Goal: Information Seeking & Learning: Learn about a topic

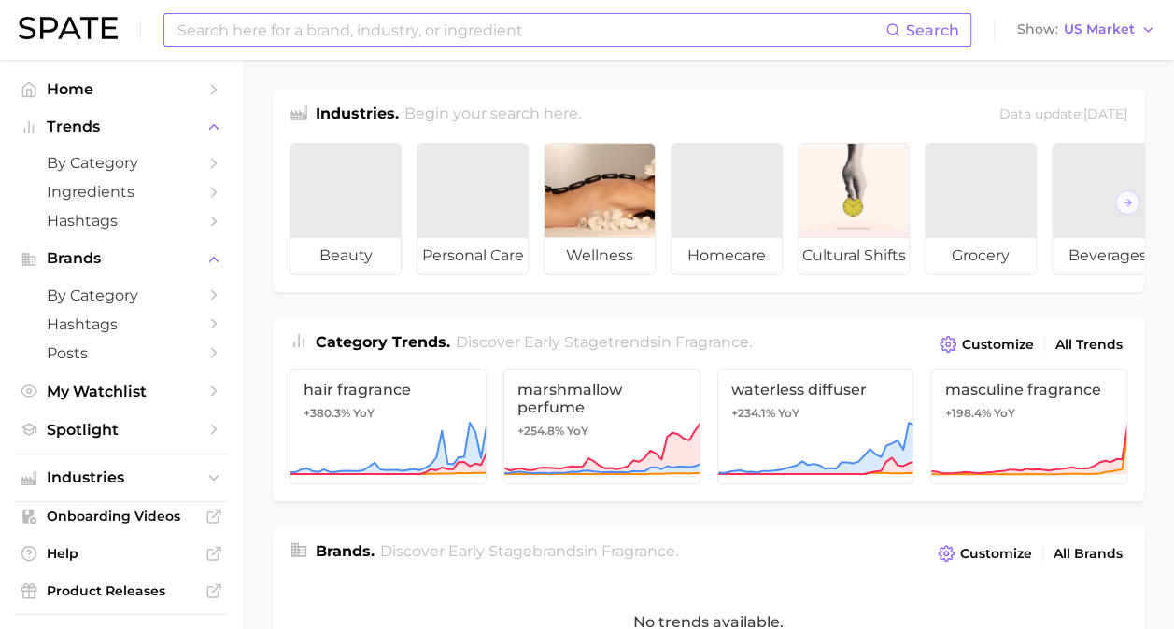
click at [598, 35] on input at bounding box center [531, 30] width 710 height 32
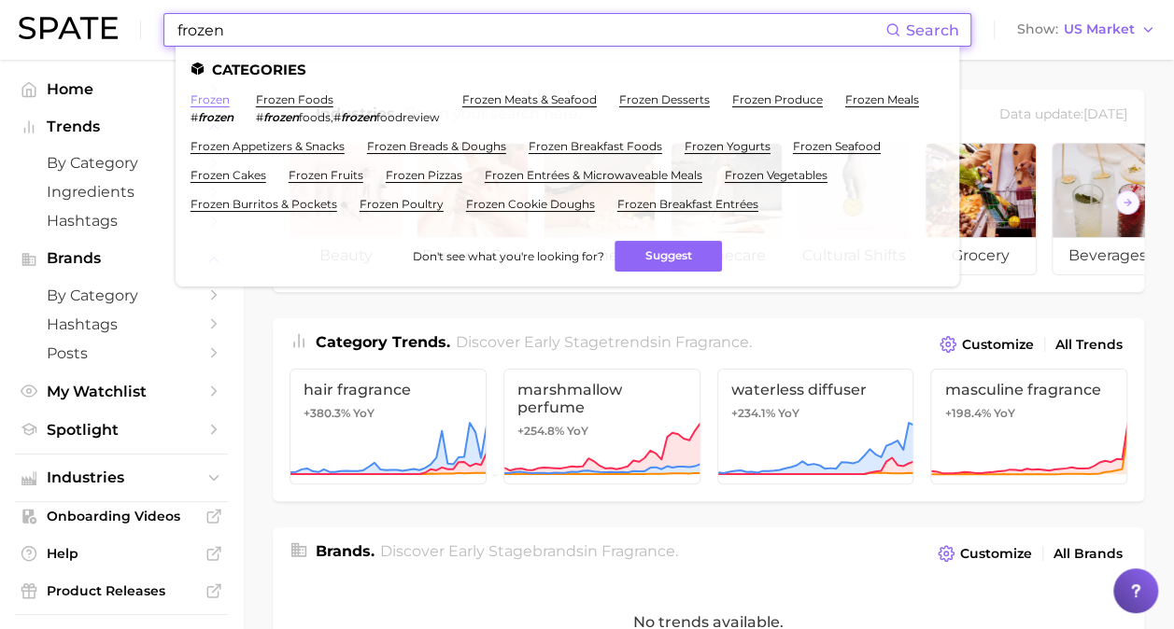
type input "frozen"
click at [214, 103] on link "frozen" at bounding box center [209, 99] width 39 height 14
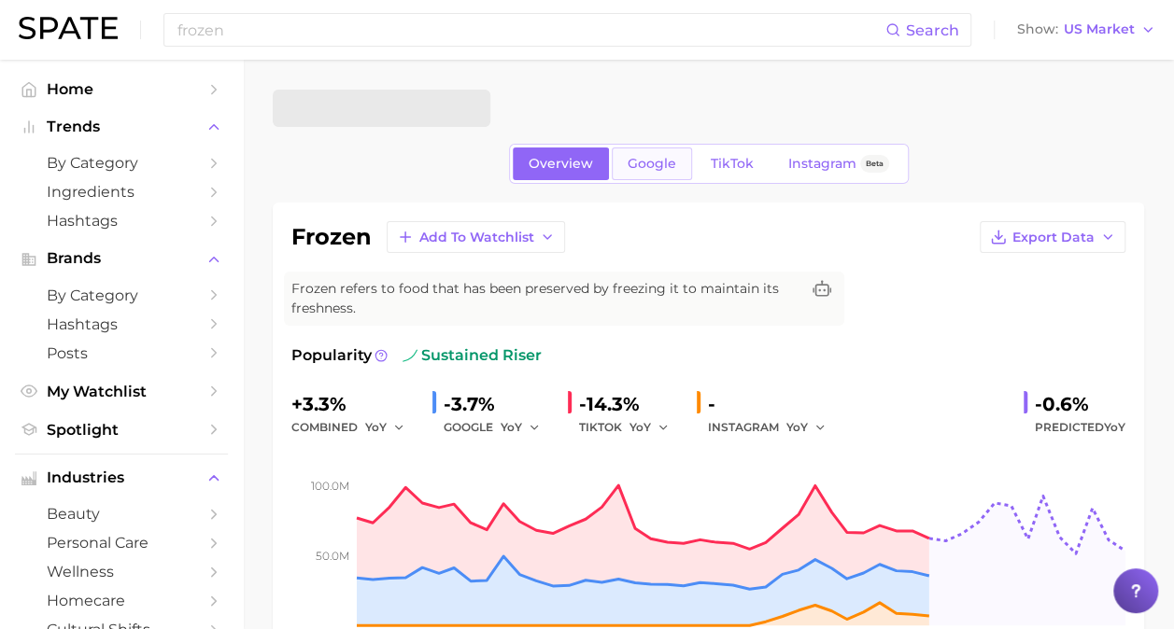
click at [659, 164] on span "Google" at bounding box center [651, 164] width 49 height 16
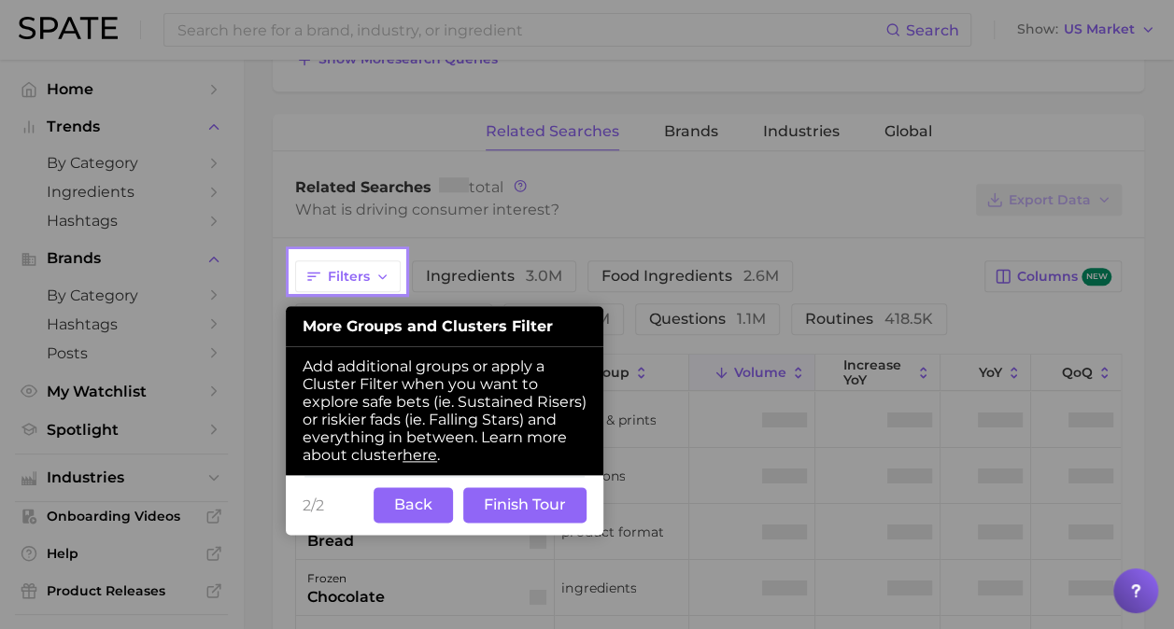
scroll to position [931, 0]
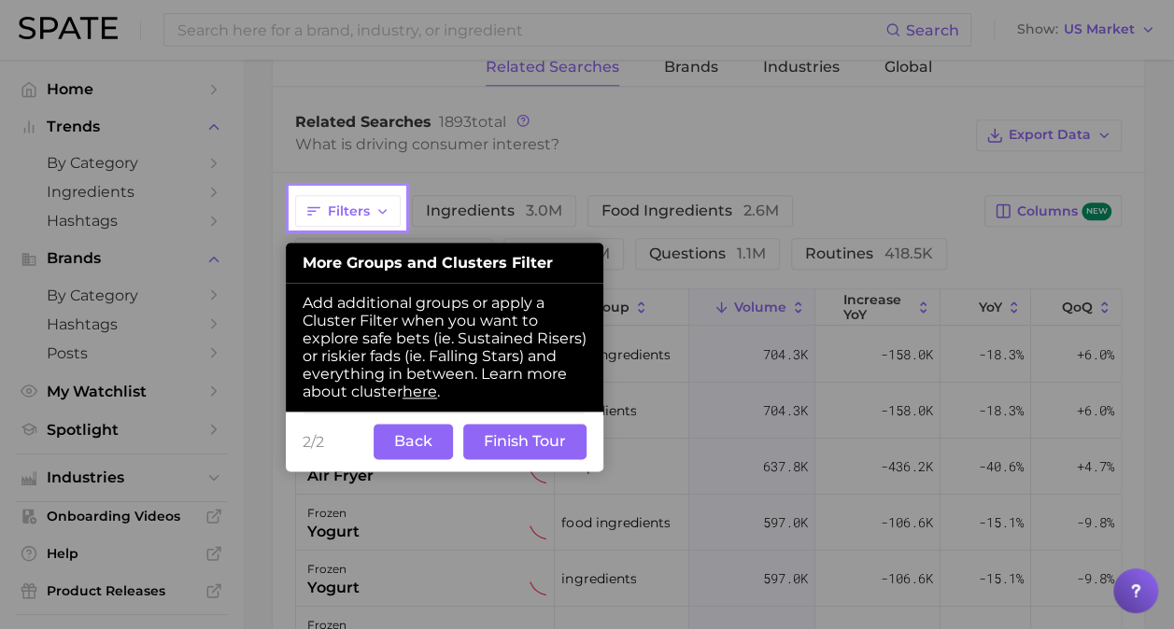
click at [407, 441] on button "Back" at bounding box center [412, 441] width 79 height 35
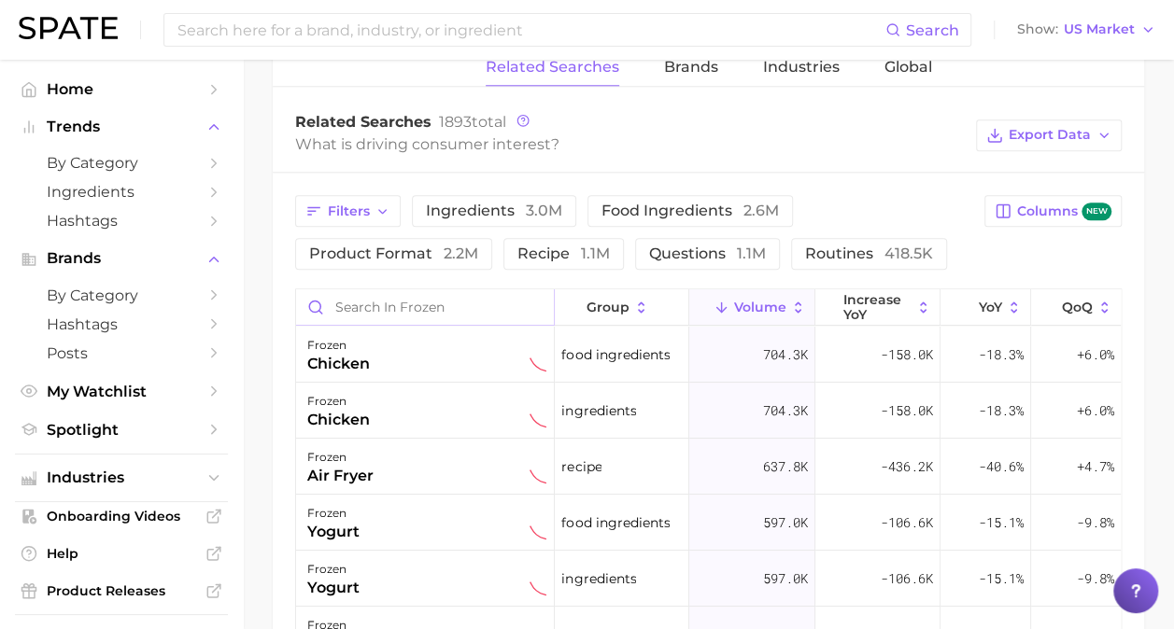
click at [411, 312] on input "Search in frozen" at bounding box center [425, 306] width 258 height 35
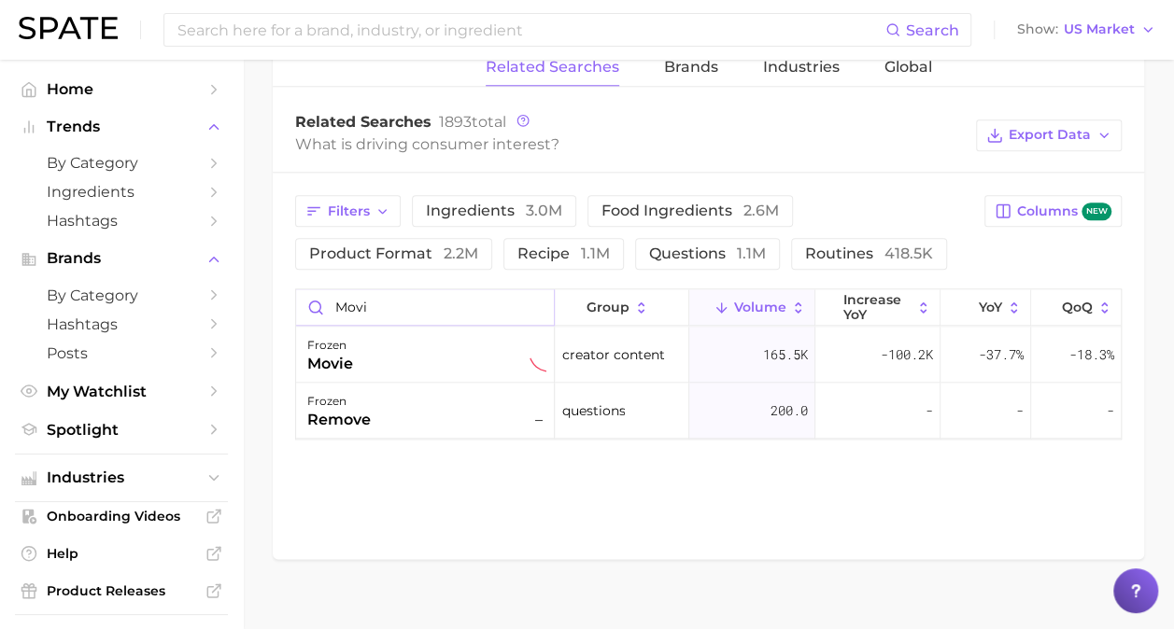
type input "movie"
click at [536, 301] on input "movie" at bounding box center [425, 306] width 258 height 35
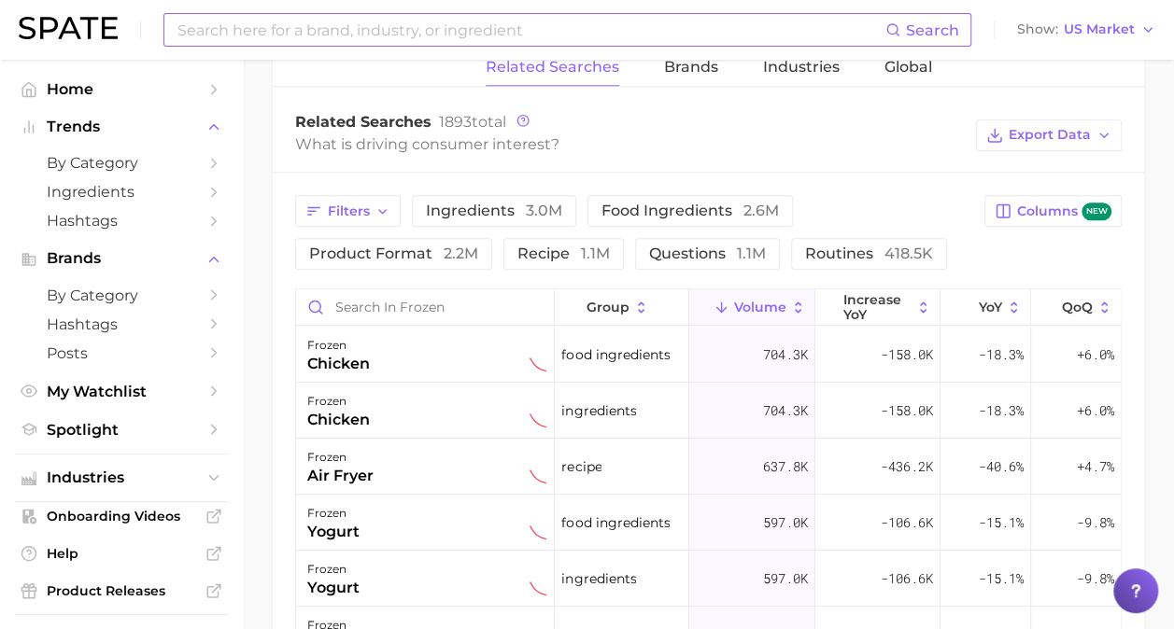
click at [476, 25] on input at bounding box center [531, 30] width 710 height 32
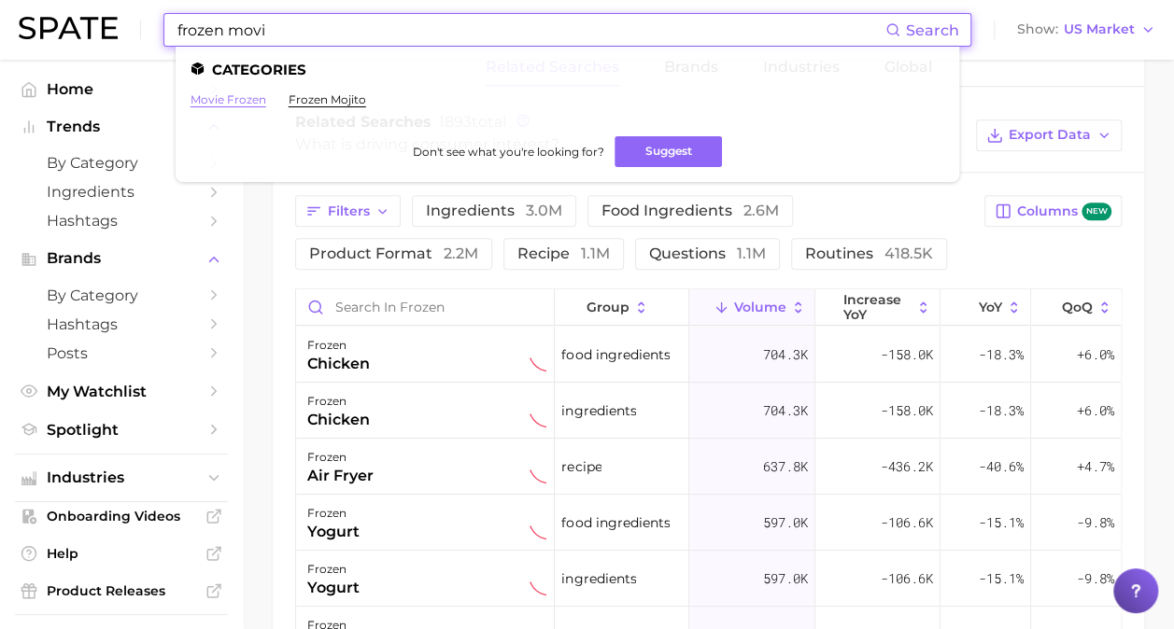
type input "frozen movi"
click at [236, 102] on link "movie frozen" at bounding box center [228, 99] width 76 height 14
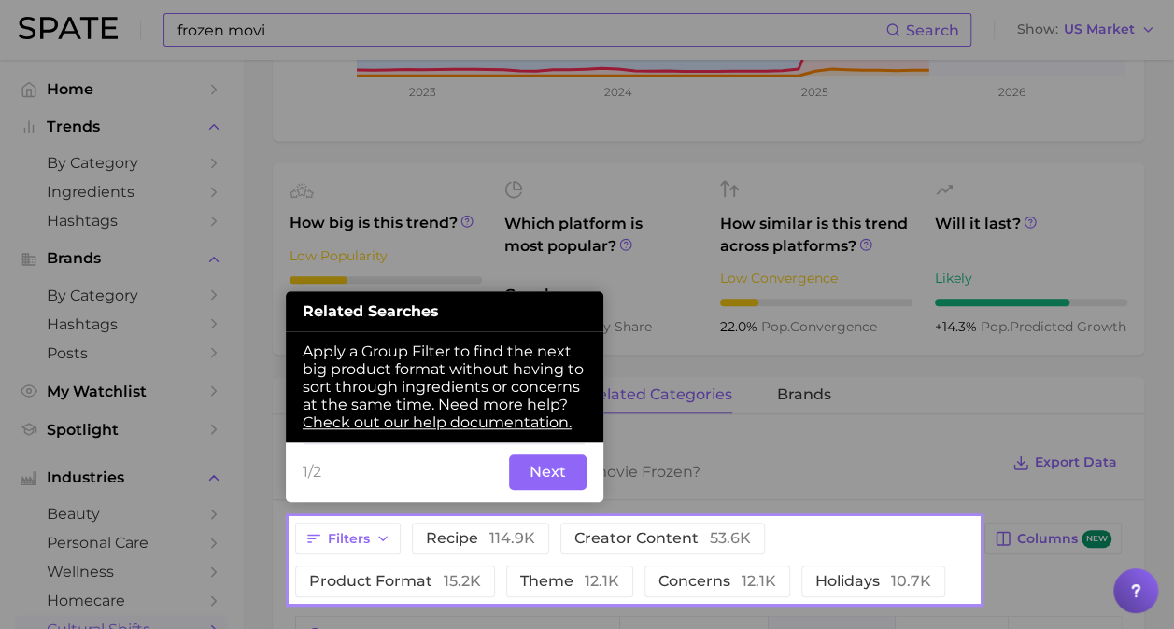
scroll to position [790, 0]
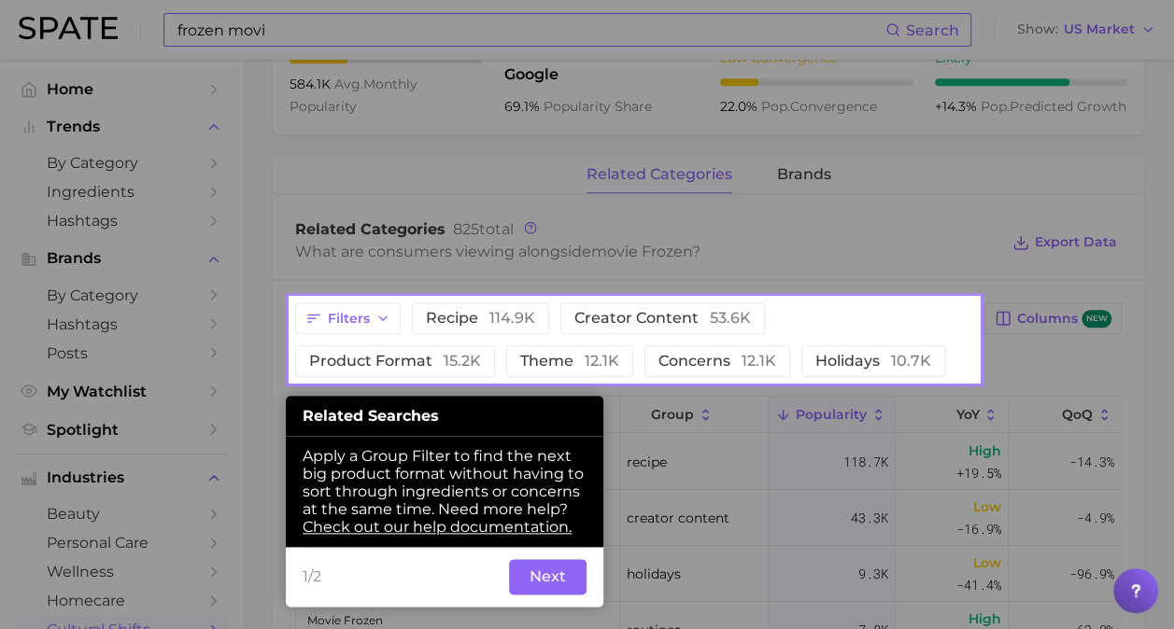
click at [698, 176] on div at bounding box center [634, 149] width 688 height 298
click at [546, 584] on button "Next" at bounding box center [547, 576] width 77 height 35
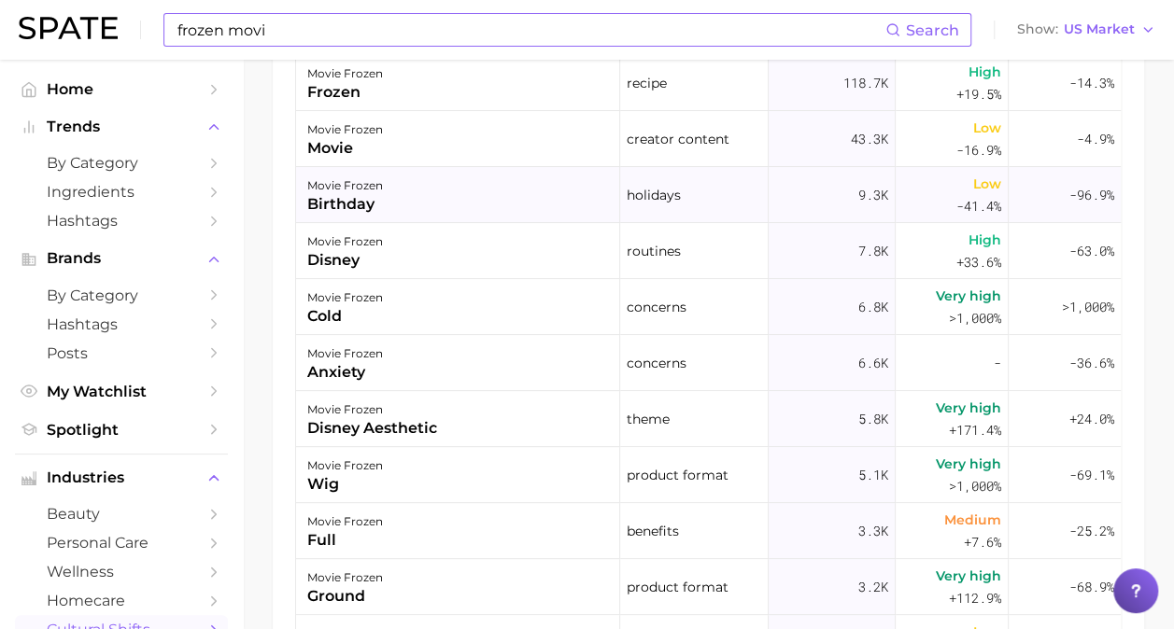
scroll to position [1184, 0]
